Goal: Transaction & Acquisition: Purchase product/service

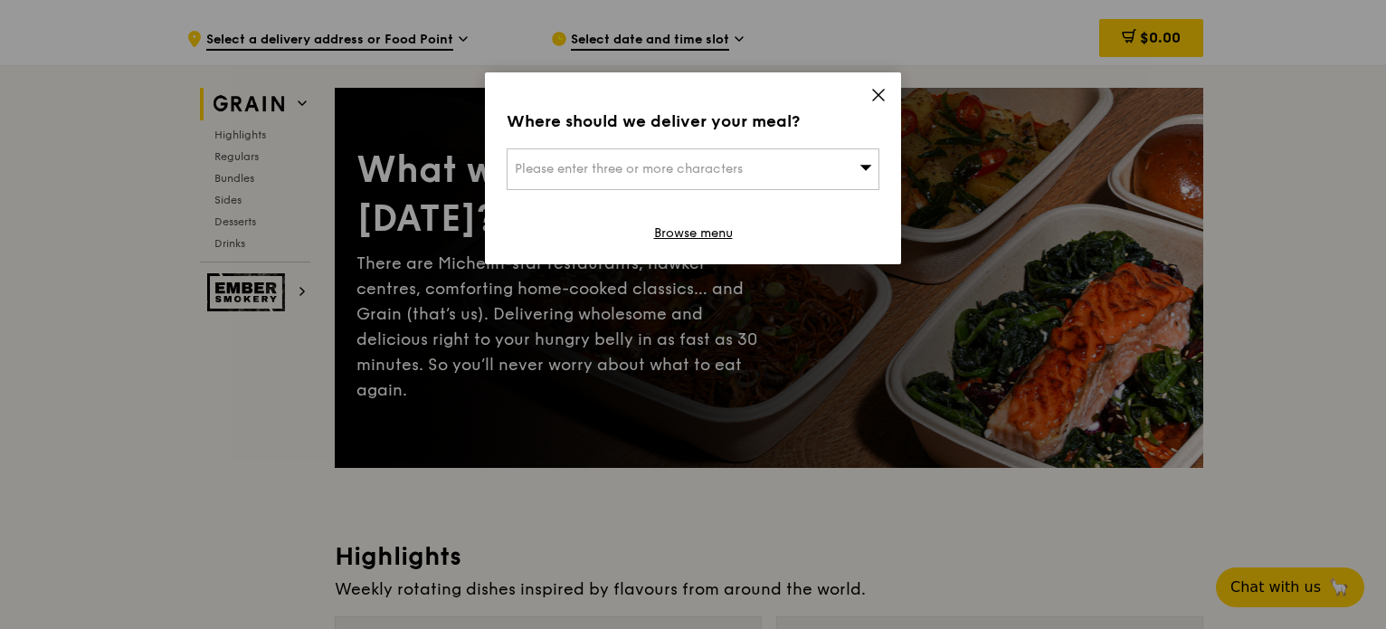
click at [876, 93] on icon at bounding box center [878, 95] width 11 height 11
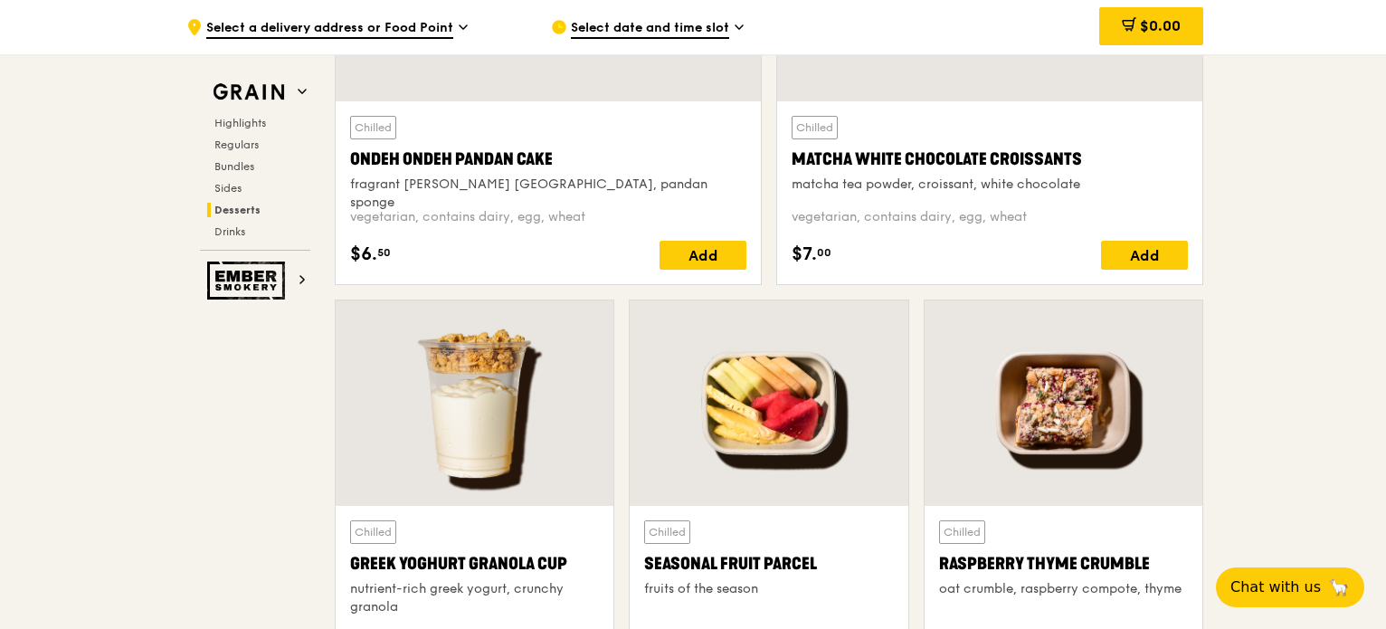
scroll to position [5472, 0]
